Goal: Transaction & Acquisition: Purchase product/service

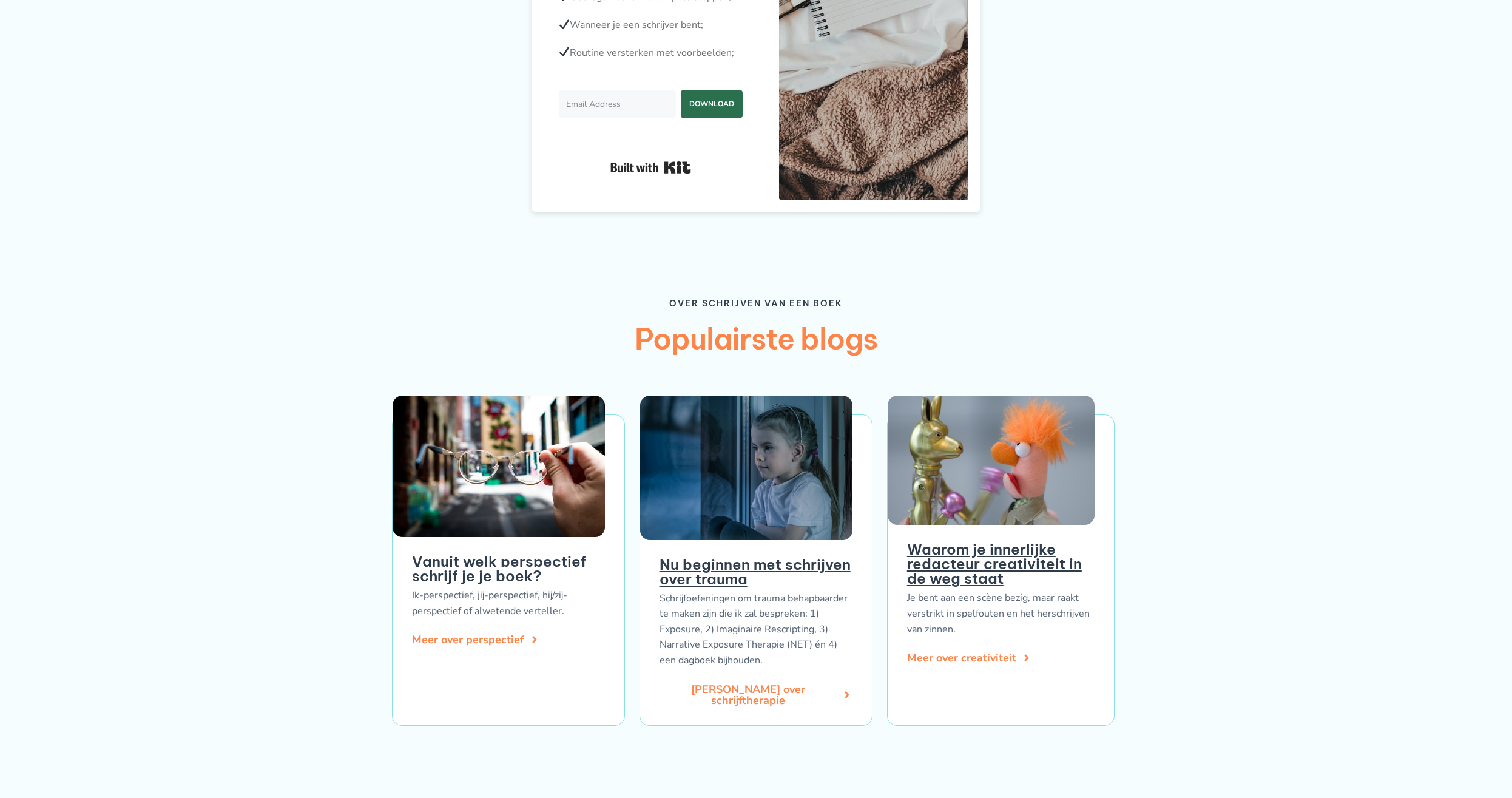
scroll to position [1424, 0]
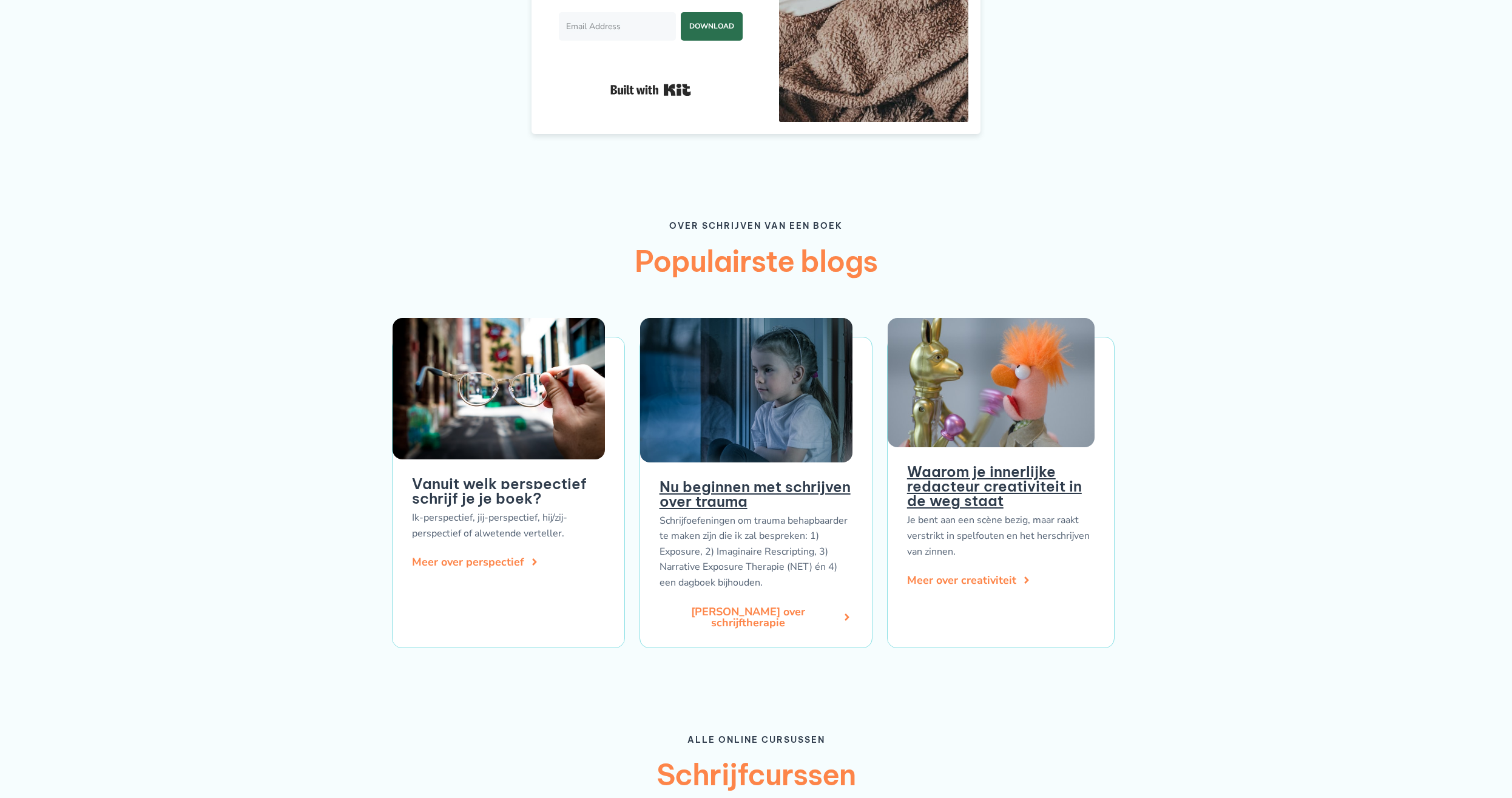
click at [758, 487] on link "Nu beginnen met schrijven over trauma" at bounding box center [755, 494] width 191 height 33
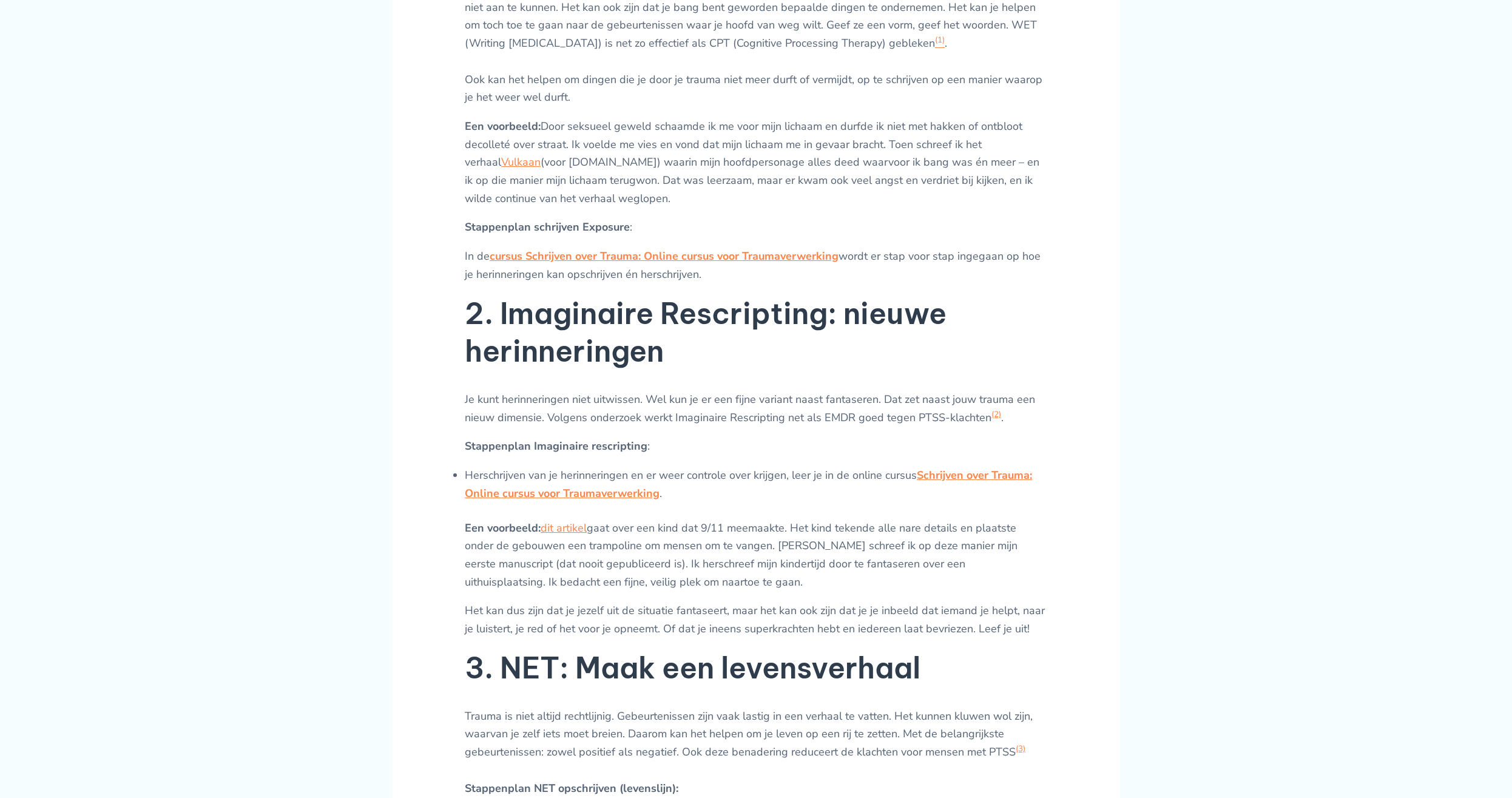
scroll to position [1114, 0]
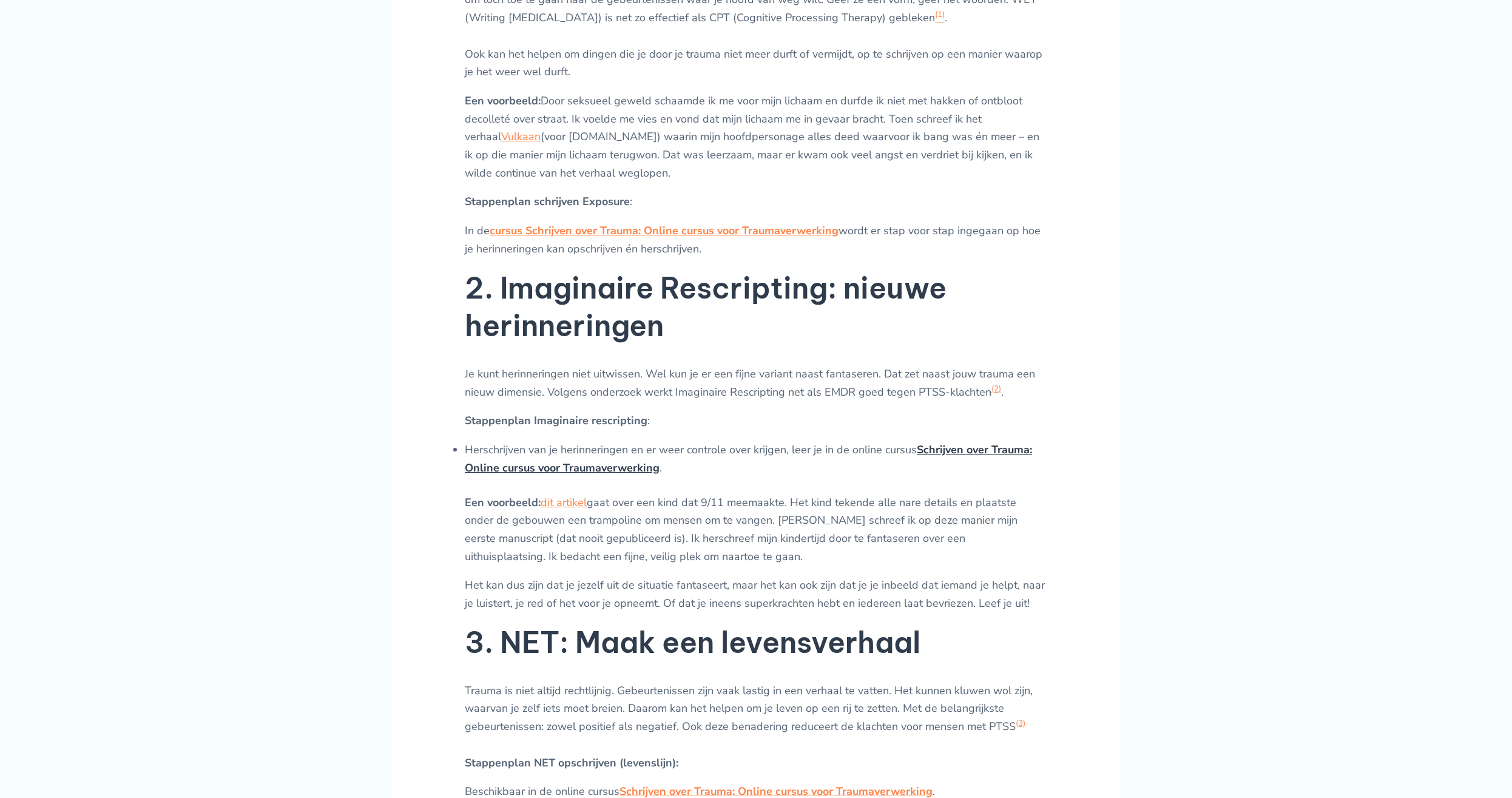
click at [626, 470] on link "Schrijven over Trauma: Online cursus voor Traumaverwerking" at bounding box center [749, 458] width 567 height 33
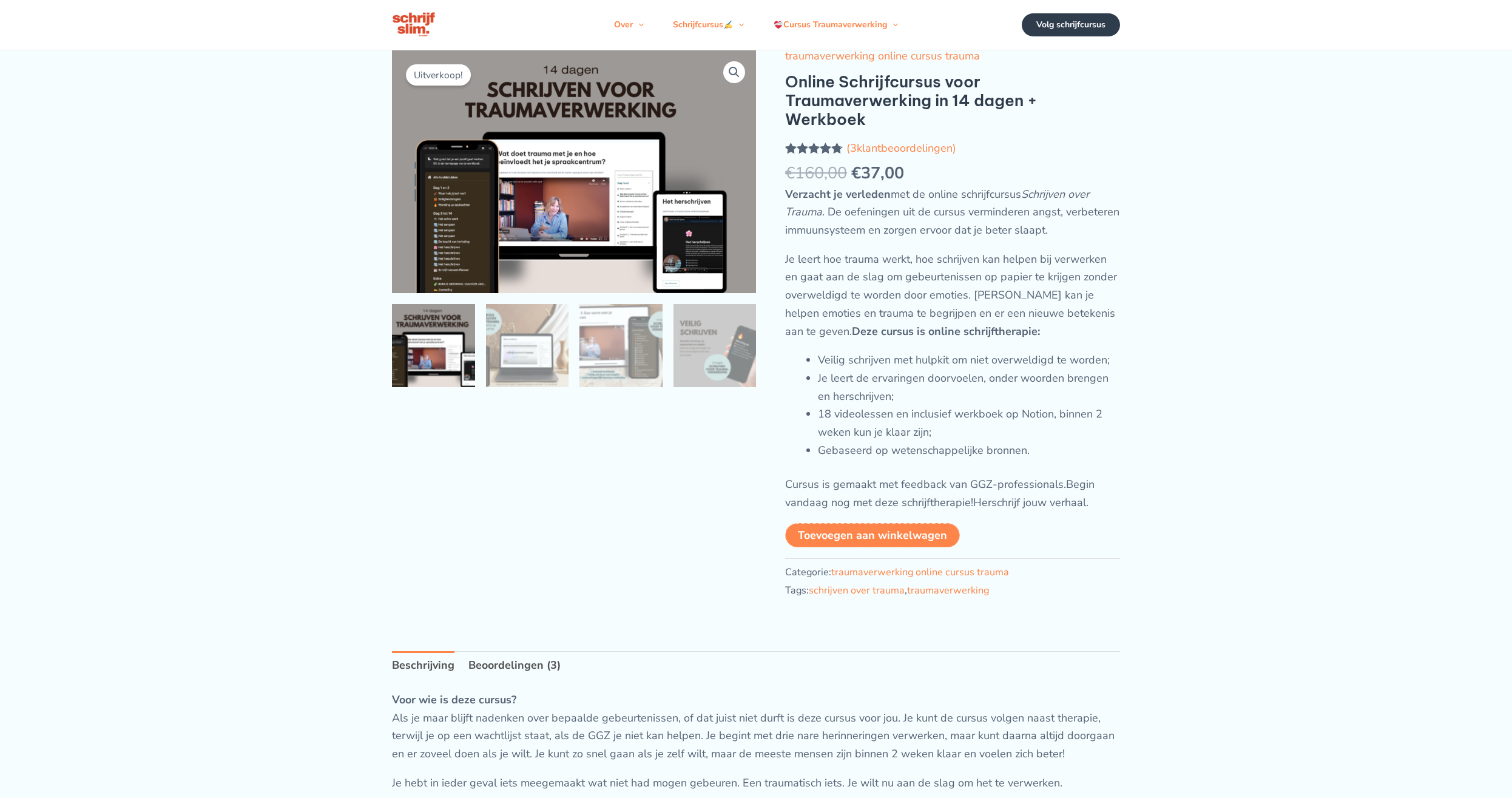
click at [866, 534] on button "Toevoegen aan winkelwagen" at bounding box center [872, 535] width 175 height 25
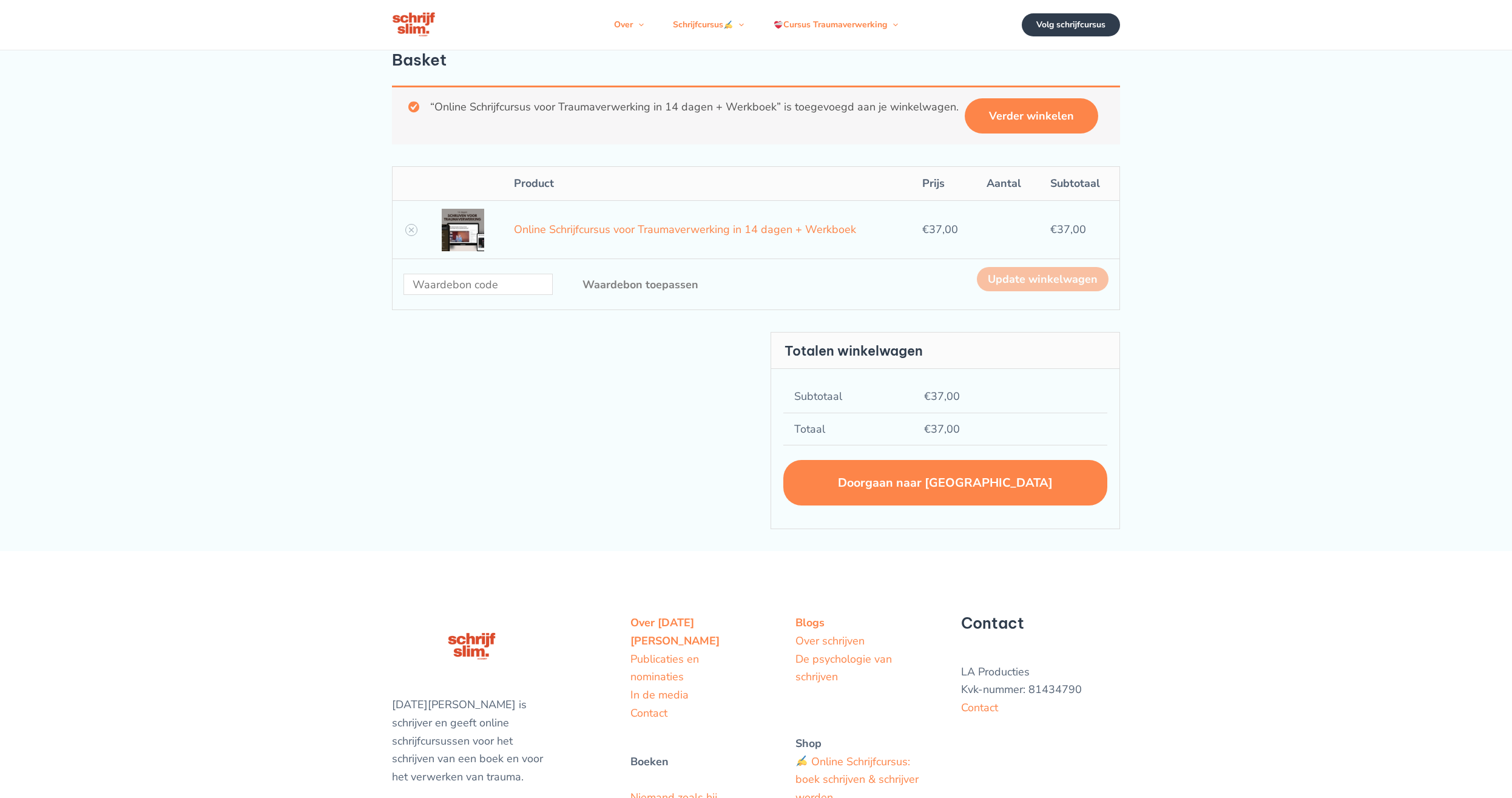
click at [903, 488] on link "Doorgaan naar afrekenen" at bounding box center [945, 483] width 324 height 46
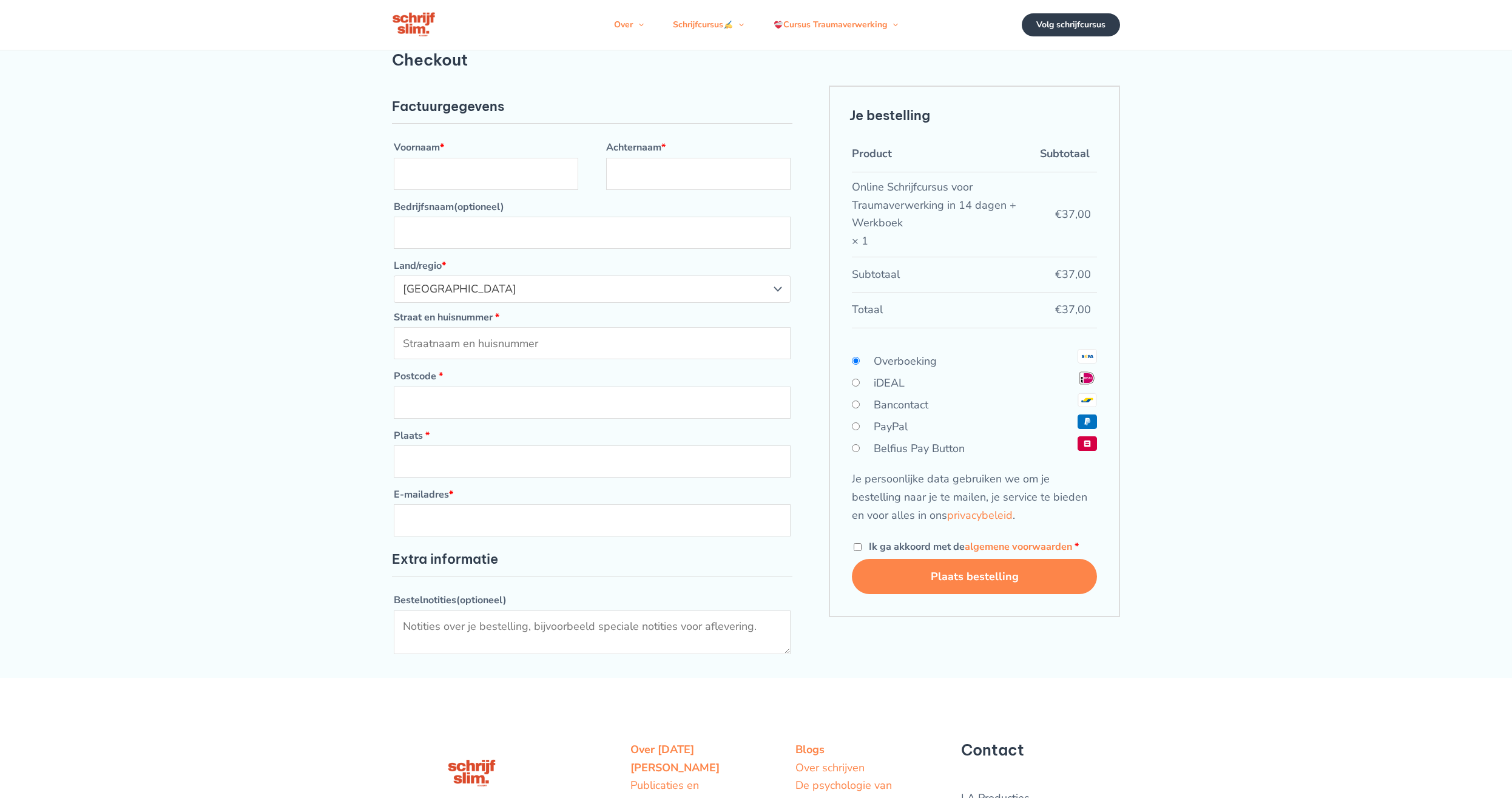
click at [853, 404] on input "Bancontact" at bounding box center [856, 404] width 8 height 8
radio input "true"
click at [441, 168] on input "Voornaam *" at bounding box center [486, 173] width 185 height 32
click at [778, 286] on span "Land/regio" at bounding box center [781, 287] width 19 height 16
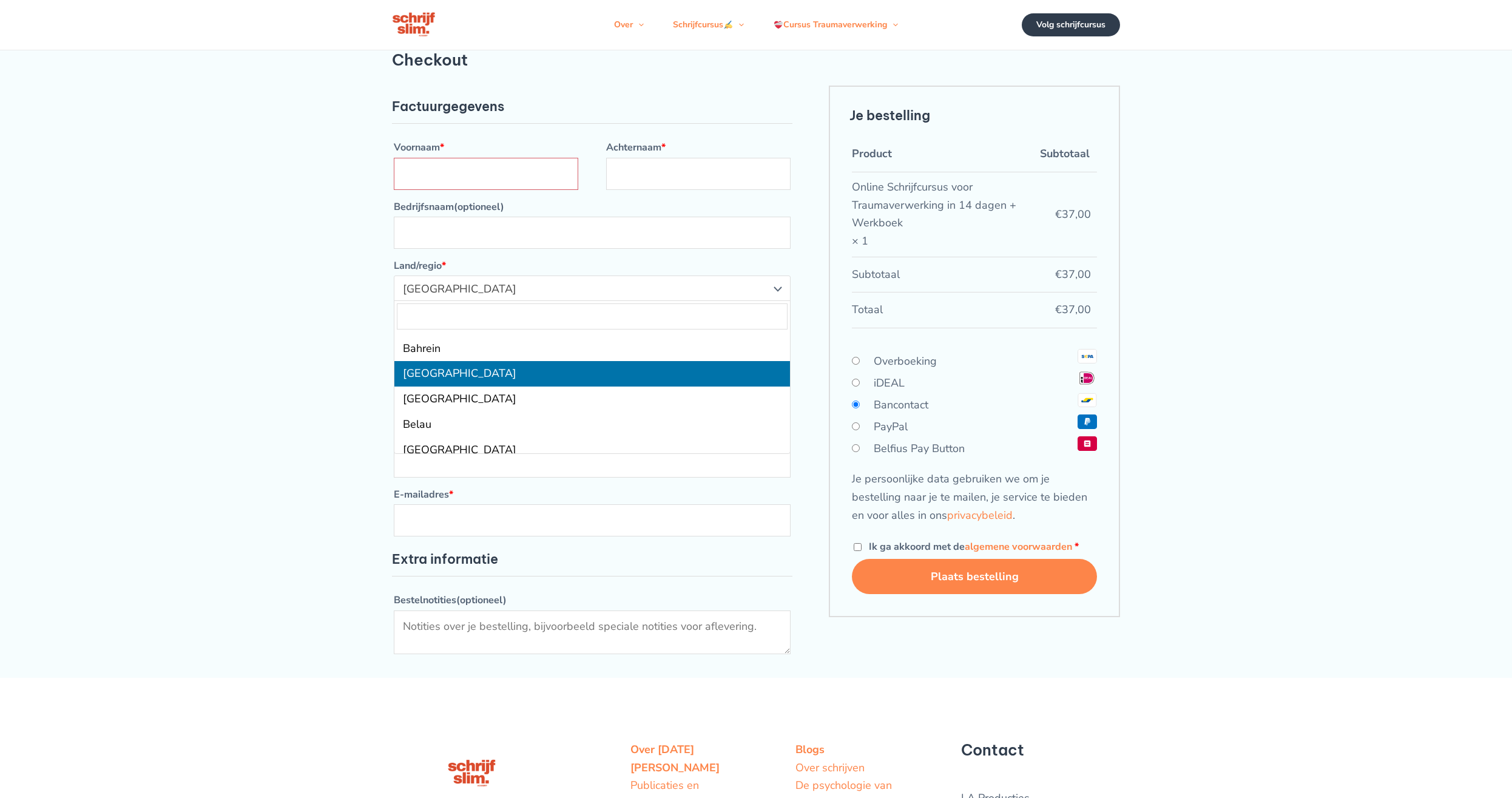
scroll to position [437, 0]
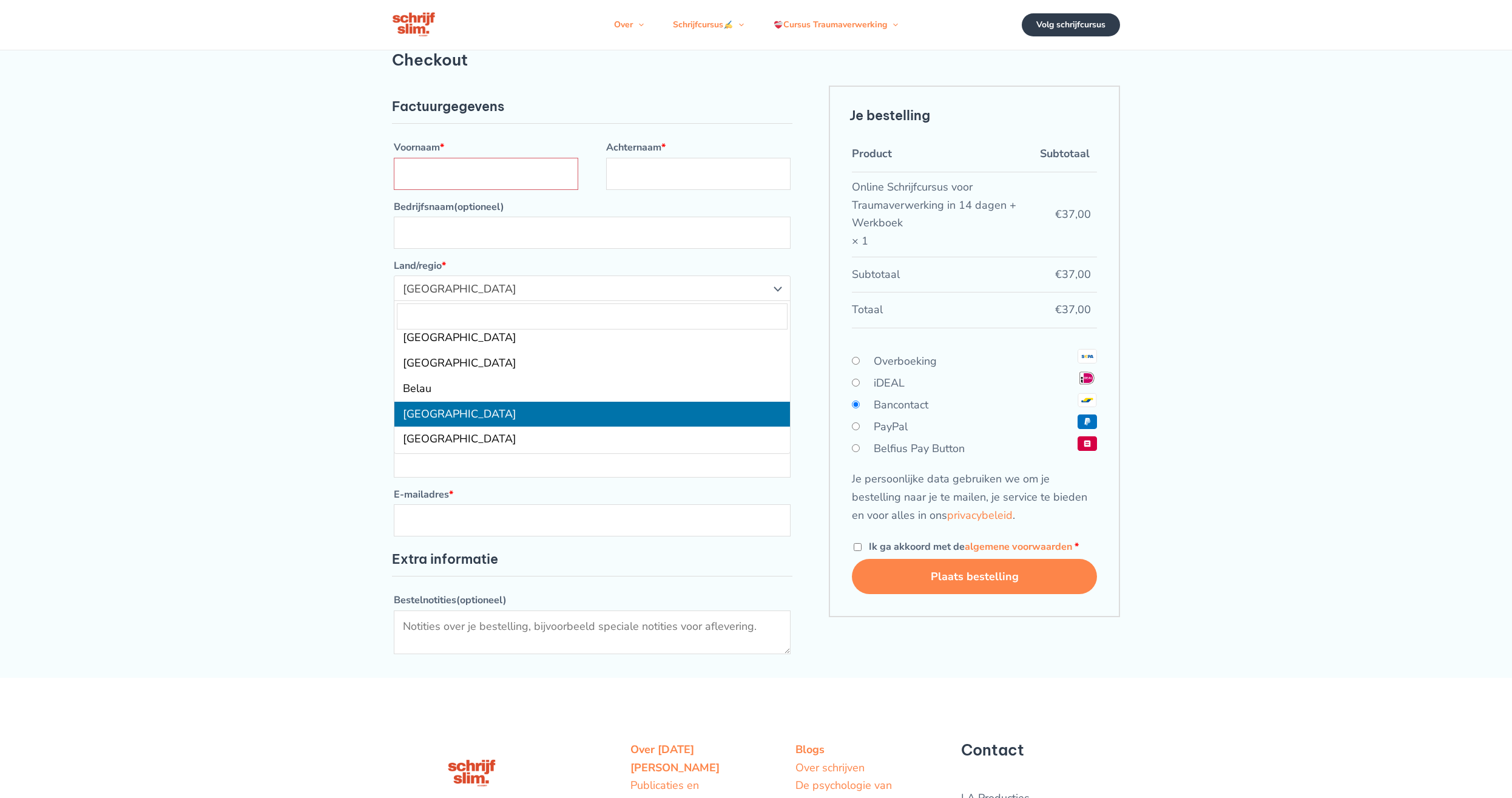
select select "BE"
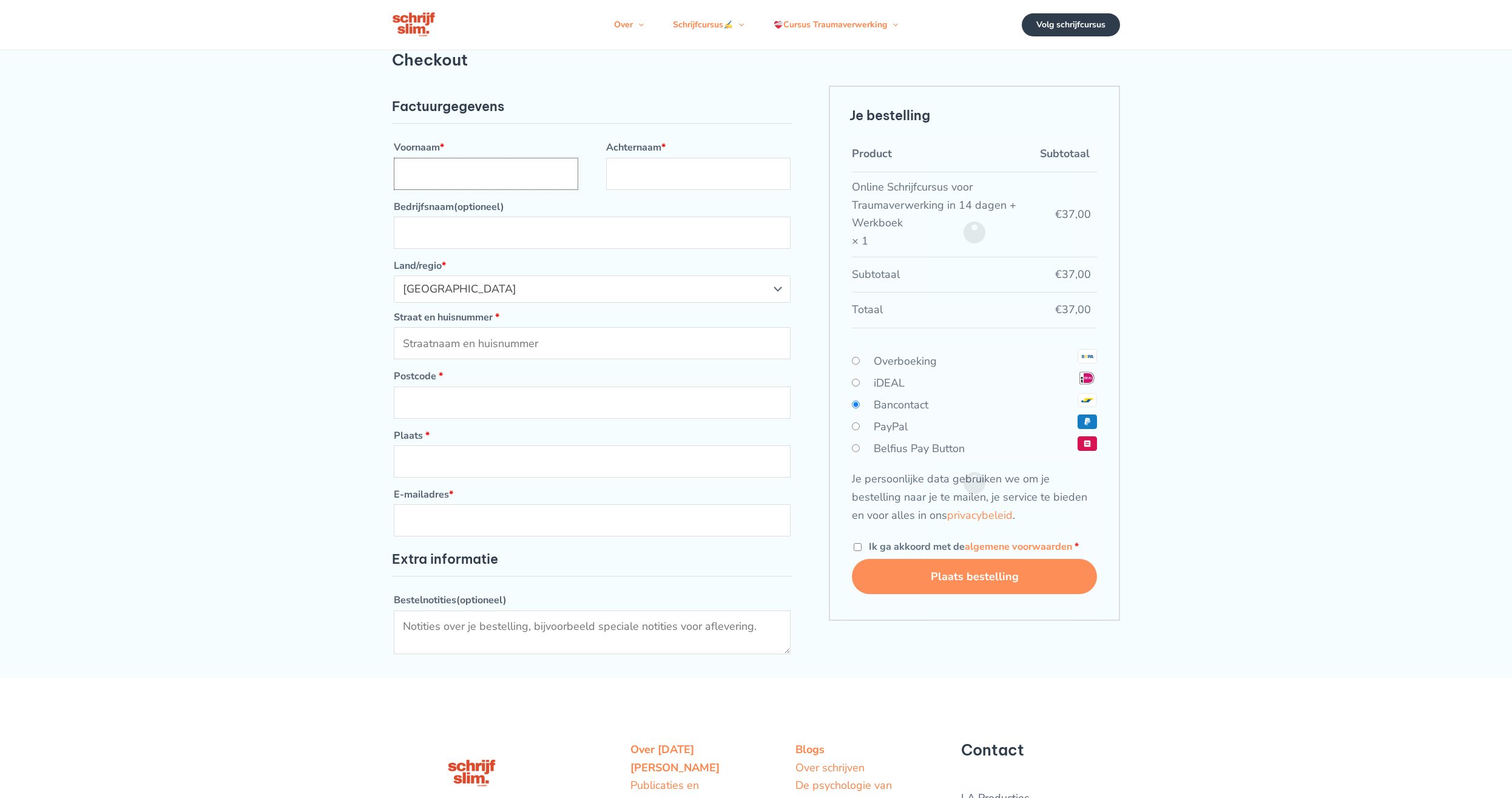
click at [437, 178] on input "Voornaam *" at bounding box center [486, 173] width 185 height 32
type input "maite"
click at [667, 176] on input "Achternaam *" at bounding box center [698, 173] width 185 height 32
type input "r"
type input "grugeon"
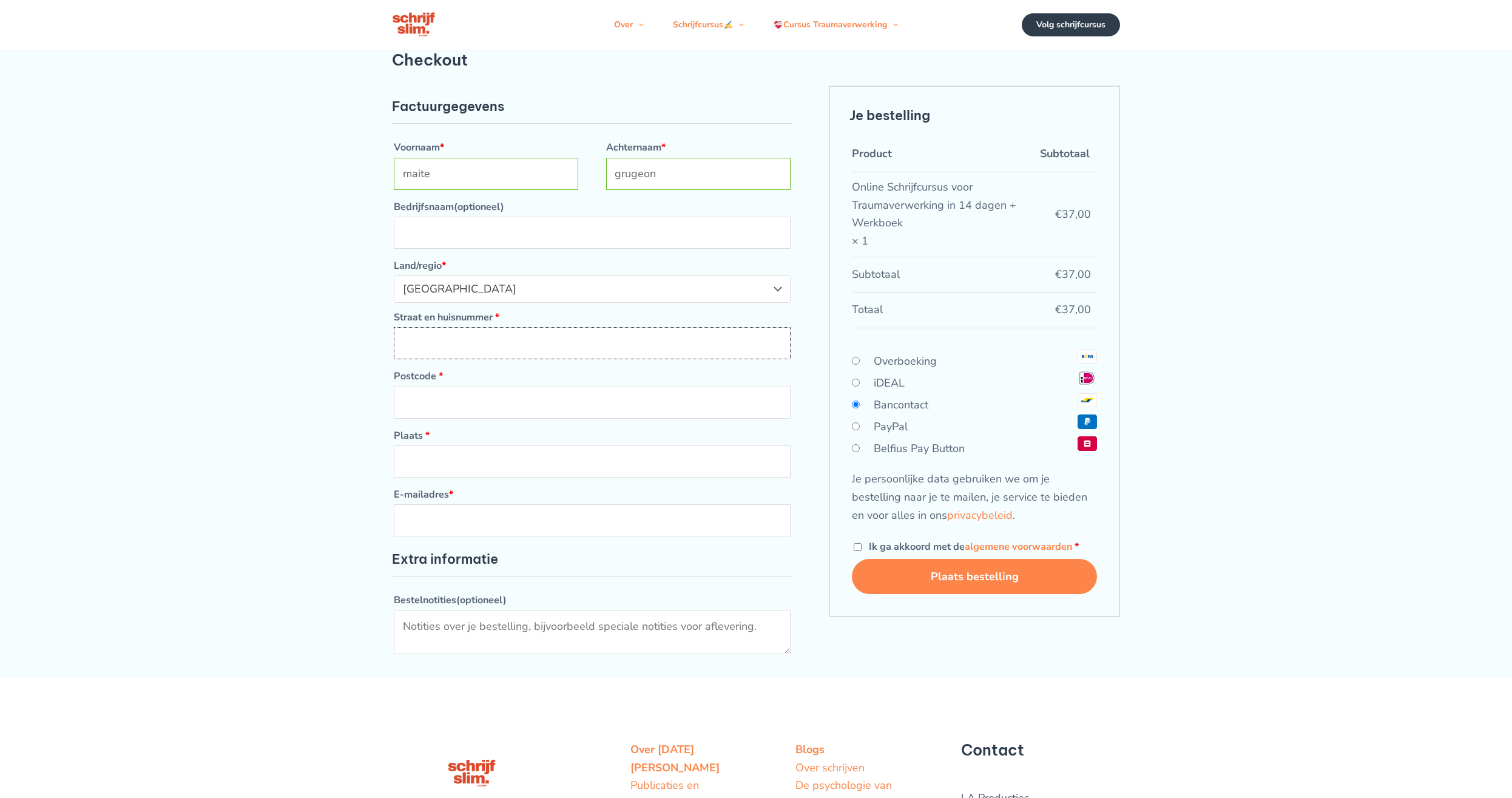
click at [548, 349] on input "Straat en huisnummer *" at bounding box center [592, 342] width 397 height 32
type input "vierde lansierslaan 23"
click at [502, 399] on input "Postcode *" at bounding box center [592, 402] width 397 height 32
type input "3300"
click at [499, 456] on input "Plaats *" at bounding box center [592, 461] width 397 height 32
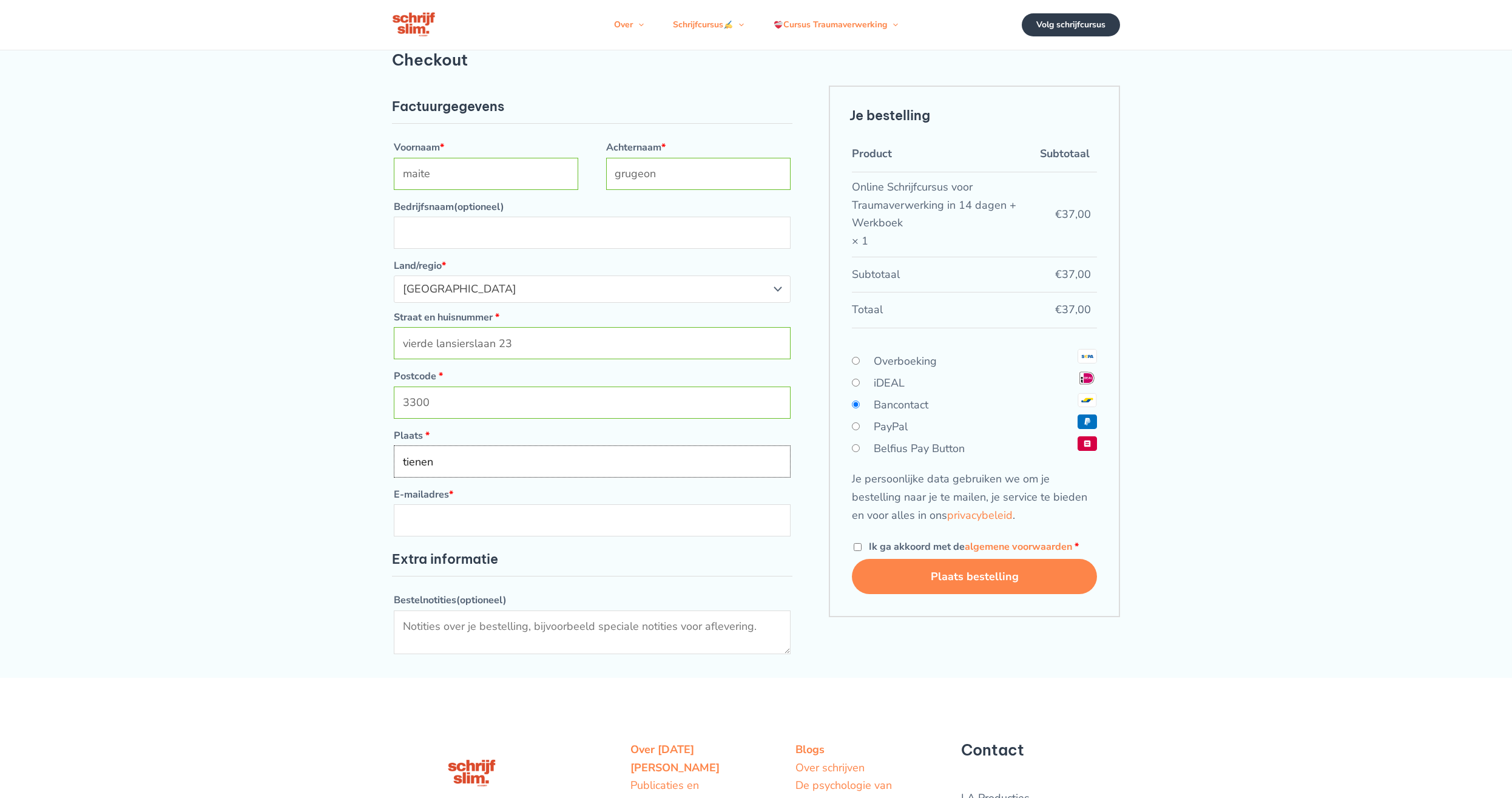
type input "tienen"
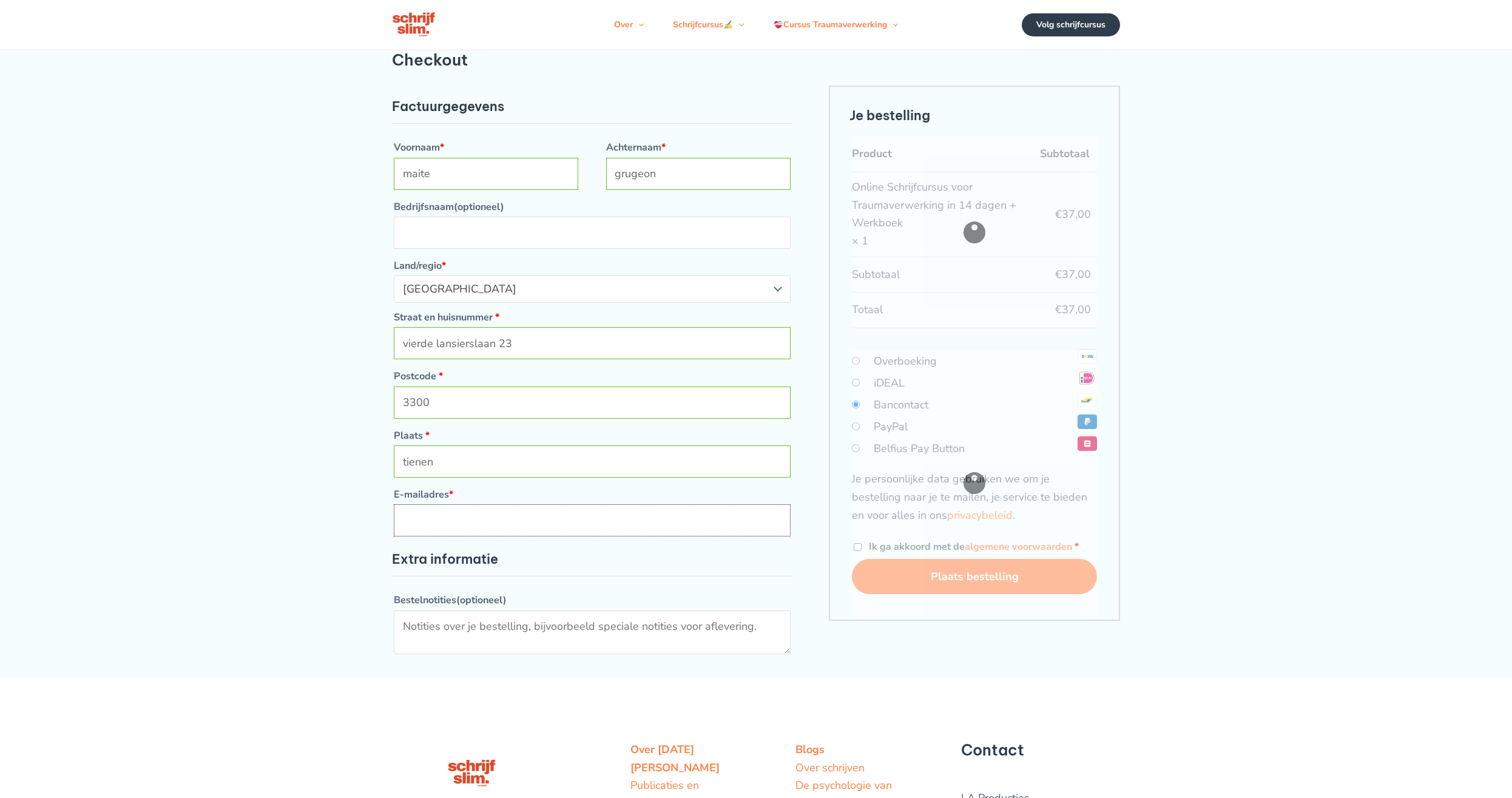
click at [503, 514] on input "E-mailadres *" at bounding box center [592, 520] width 397 height 32
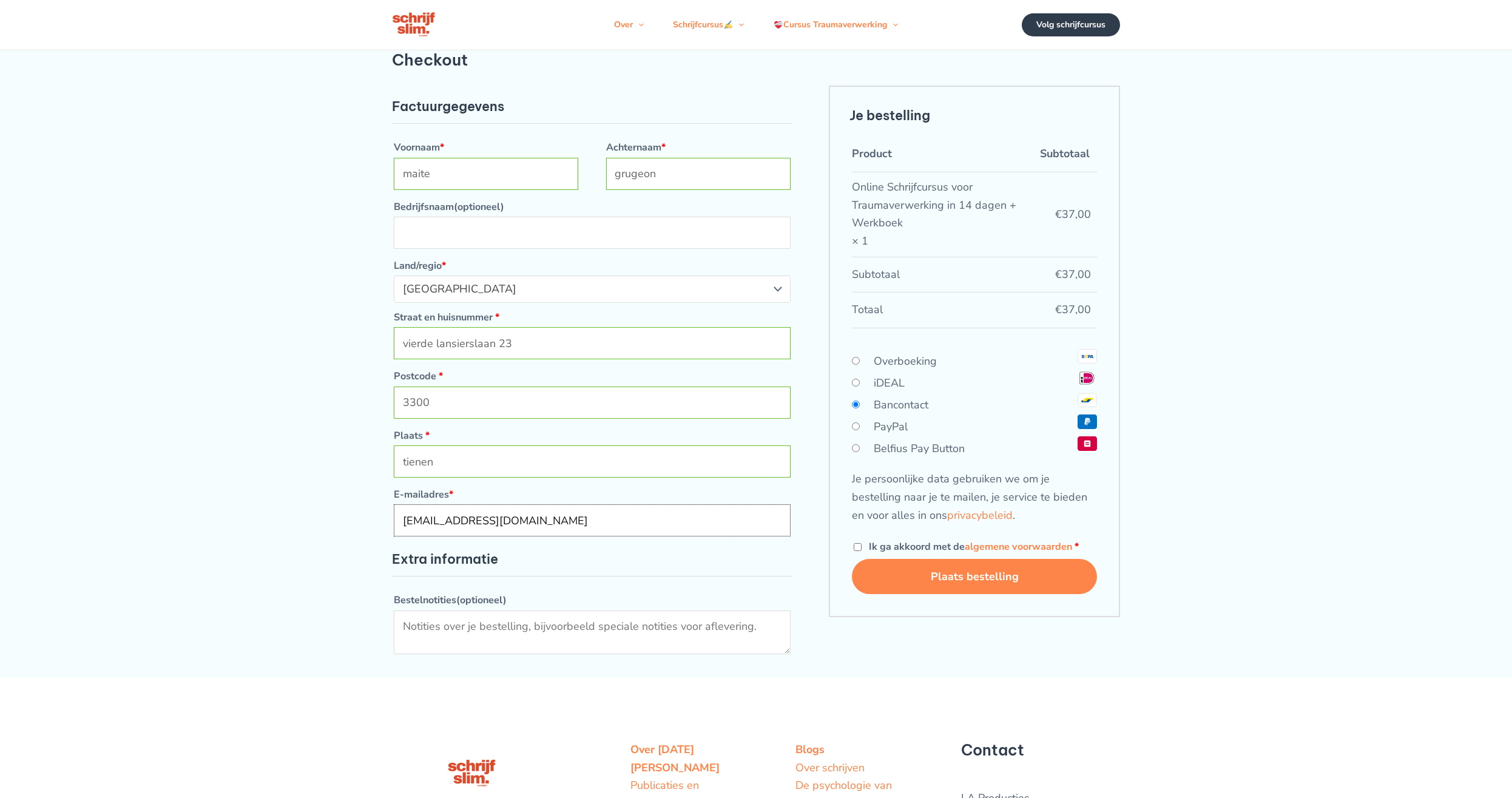
type input "[EMAIL_ADDRESS][DOMAIN_NAME]"
click at [856, 547] on input "Ik ga akkoord met de algemene voorwaarden *" at bounding box center [858, 546] width 8 height 8
checkbox input "true"
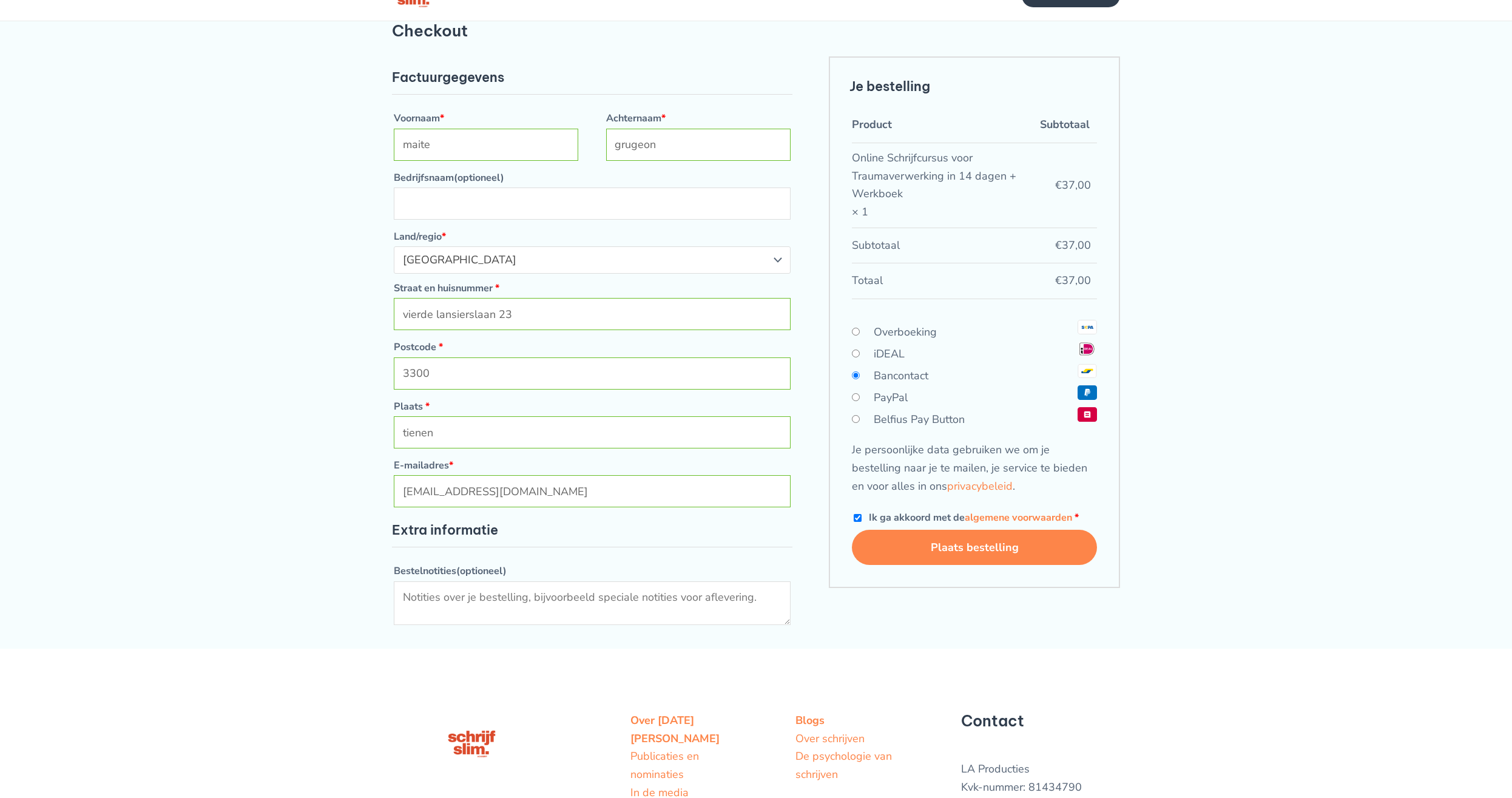
scroll to position [0, 0]
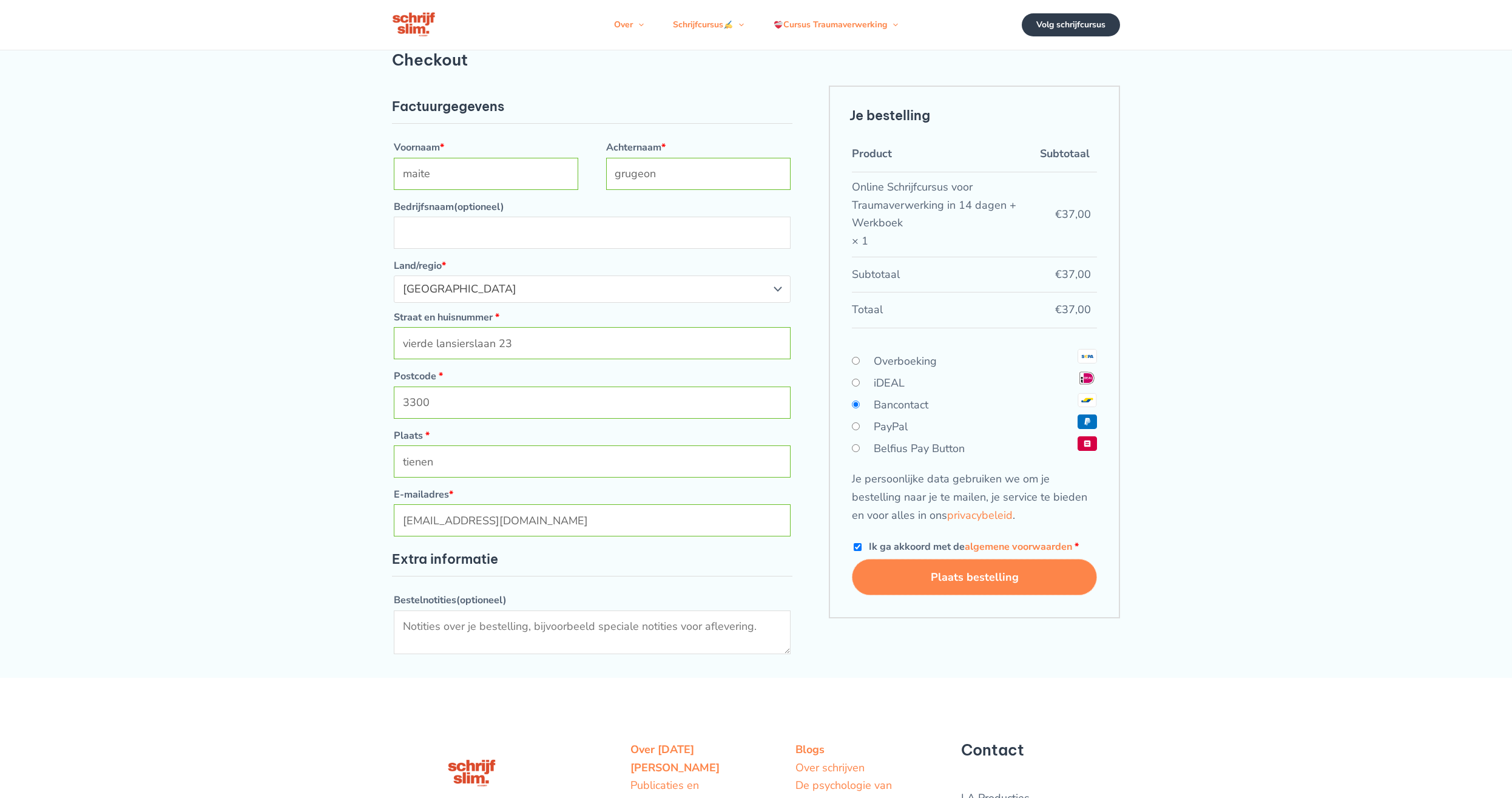
click at [944, 574] on button "Plaats bestelling" at bounding box center [975, 577] width 245 height 37
